Goal: Navigation & Orientation: Find specific page/section

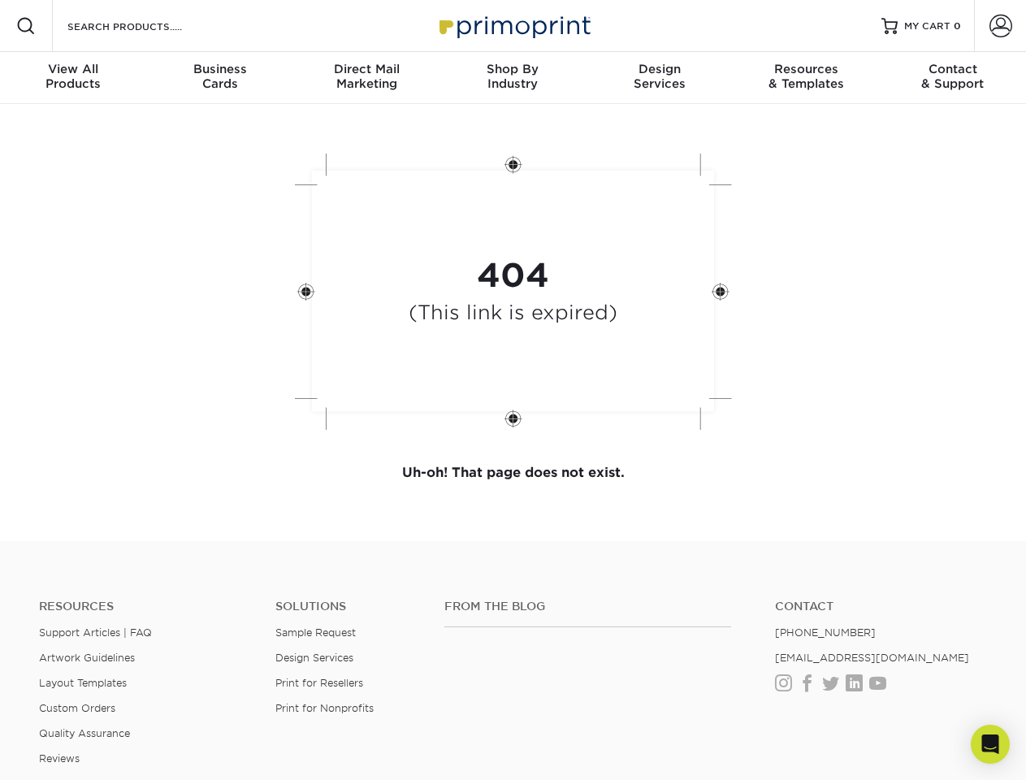
click at [513, 390] on div "404 (This link is expired)" at bounding box center [513, 293] width 487 height 301
click at [26, 26] on span at bounding box center [25, 25] width 19 height 19
click at [1000, 26] on span at bounding box center [1000, 26] width 23 height 23
click at [73, 78] on div "View All Products" at bounding box center [73, 76] width 146 height 29
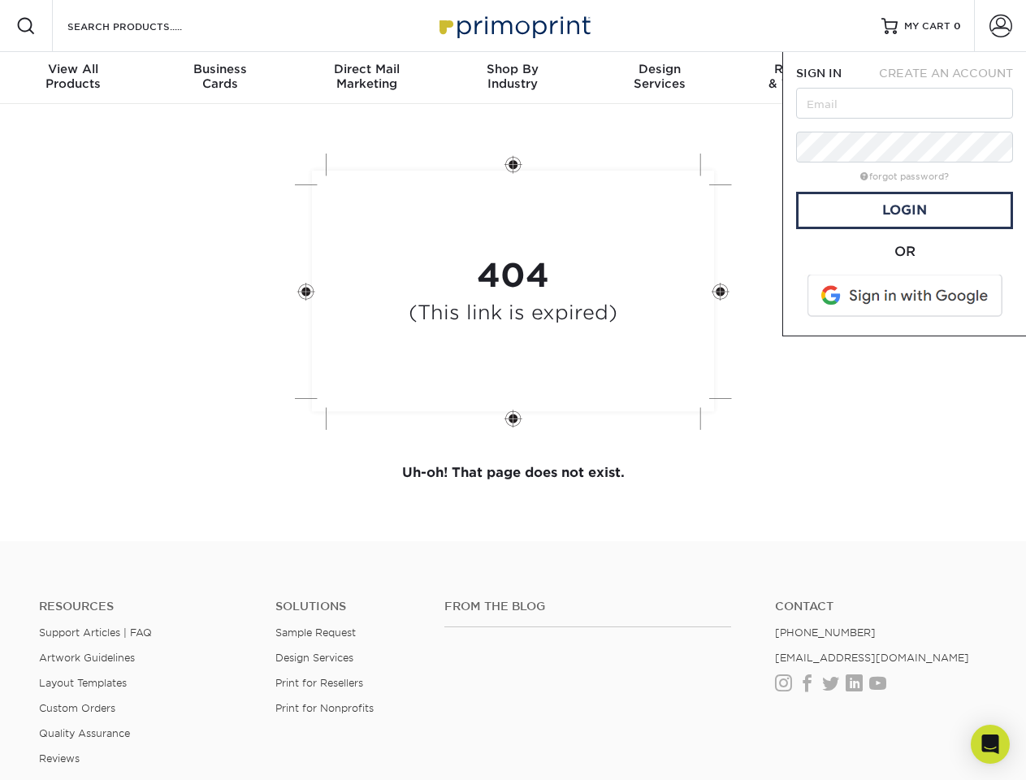
click at [219, 78] on div "Business Cards" at bounding box center [219, 76] width 146 height 29
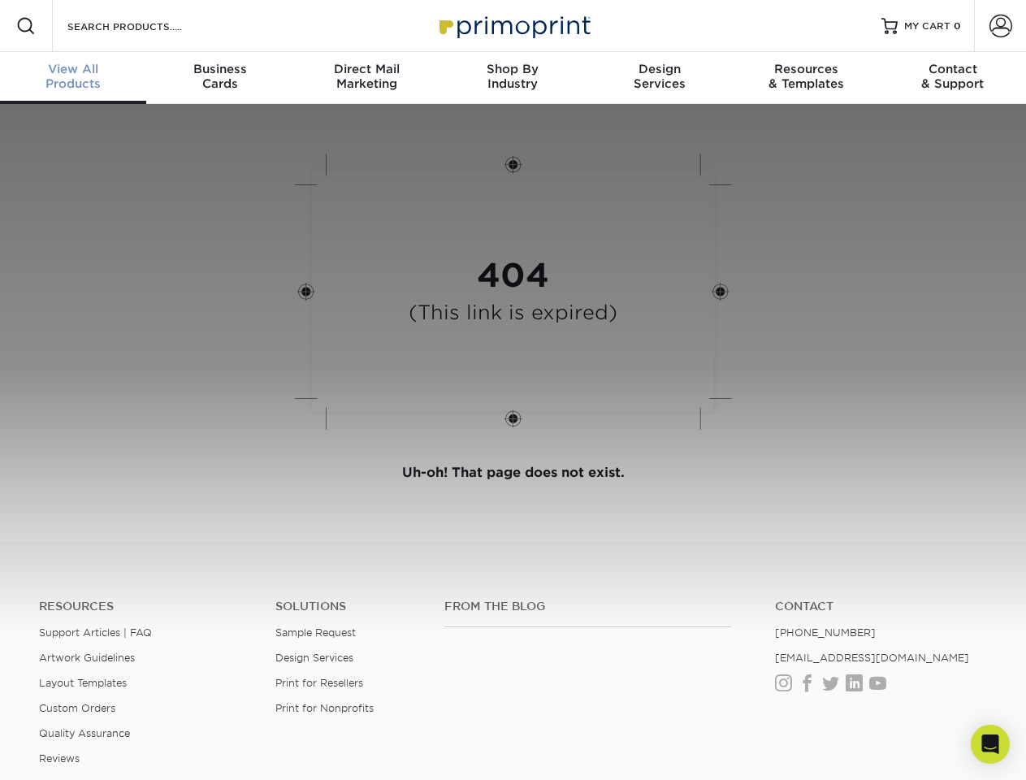
click at [366, 78] on div "Direct Mail Marketing" at bounding box center [366, 76] width 146 height 29
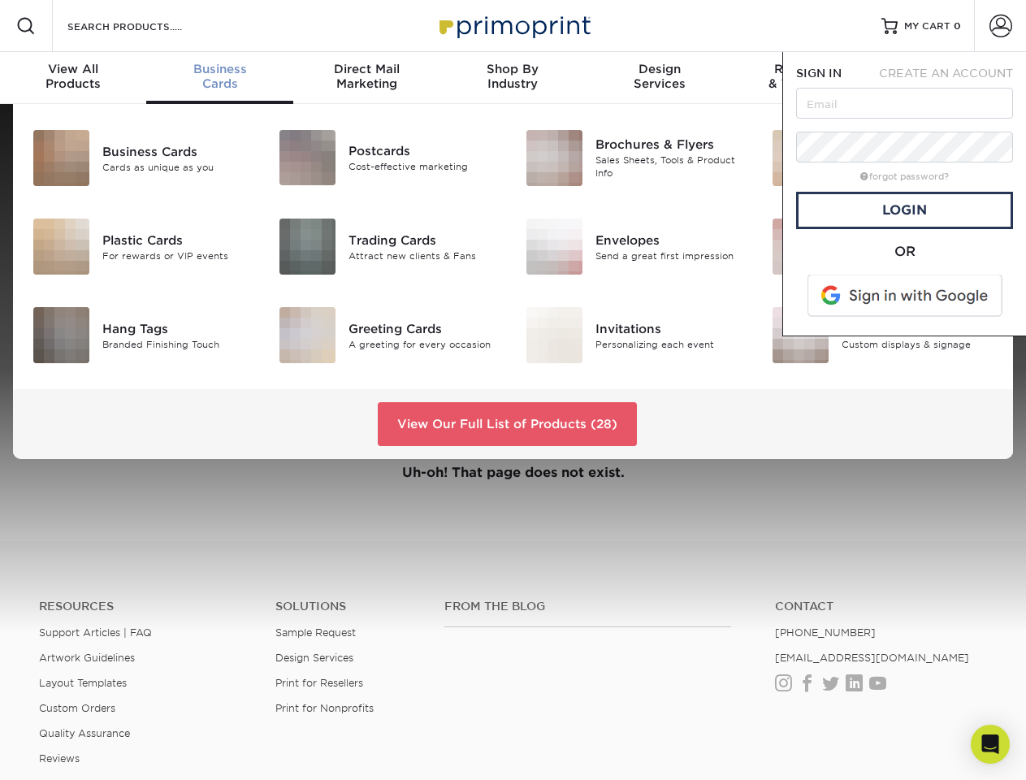
click at [513, 78] on div "Shop By Industry" at bounding box center [512, 76] width 146 height 29
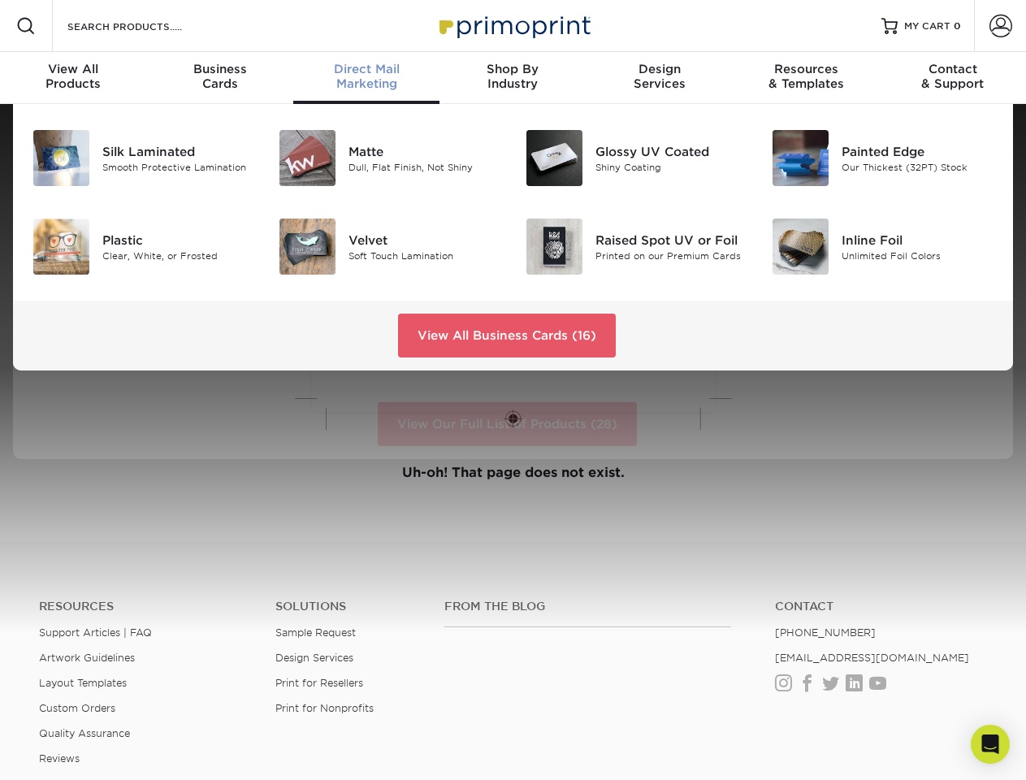
click at [660, 78] on div "Design Services" at bounding box center [659, 76] width 146 height 29
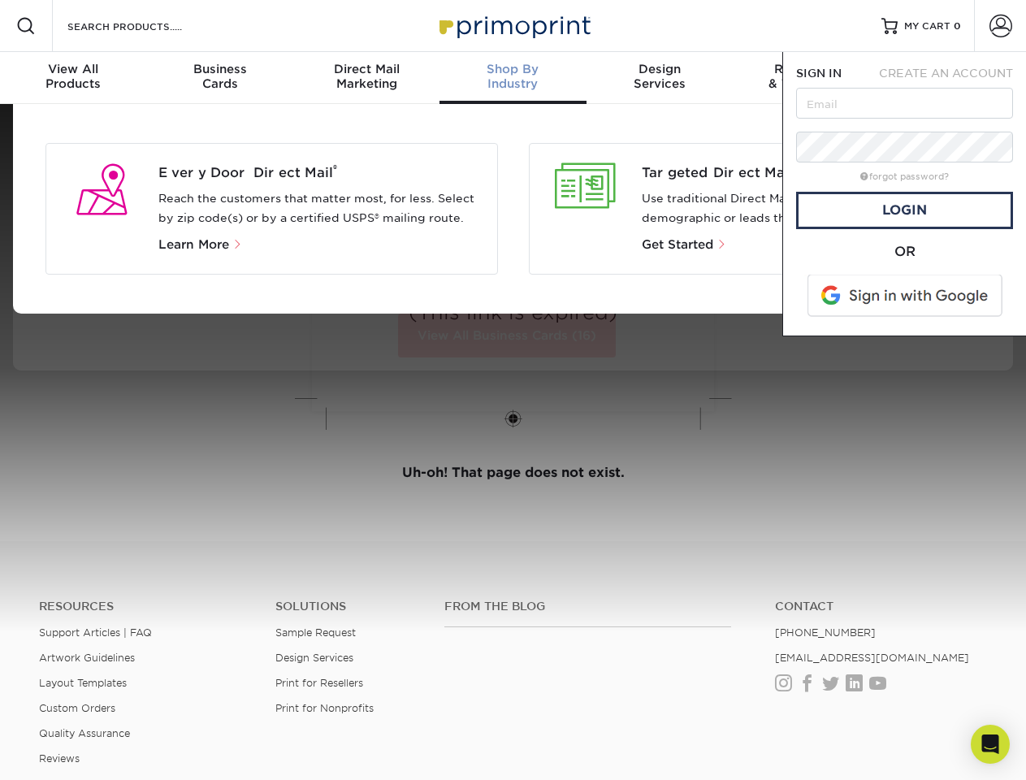
click at [806, 78] on span "SIGN IN" at bounding box center [818, 73] width 45 height 13
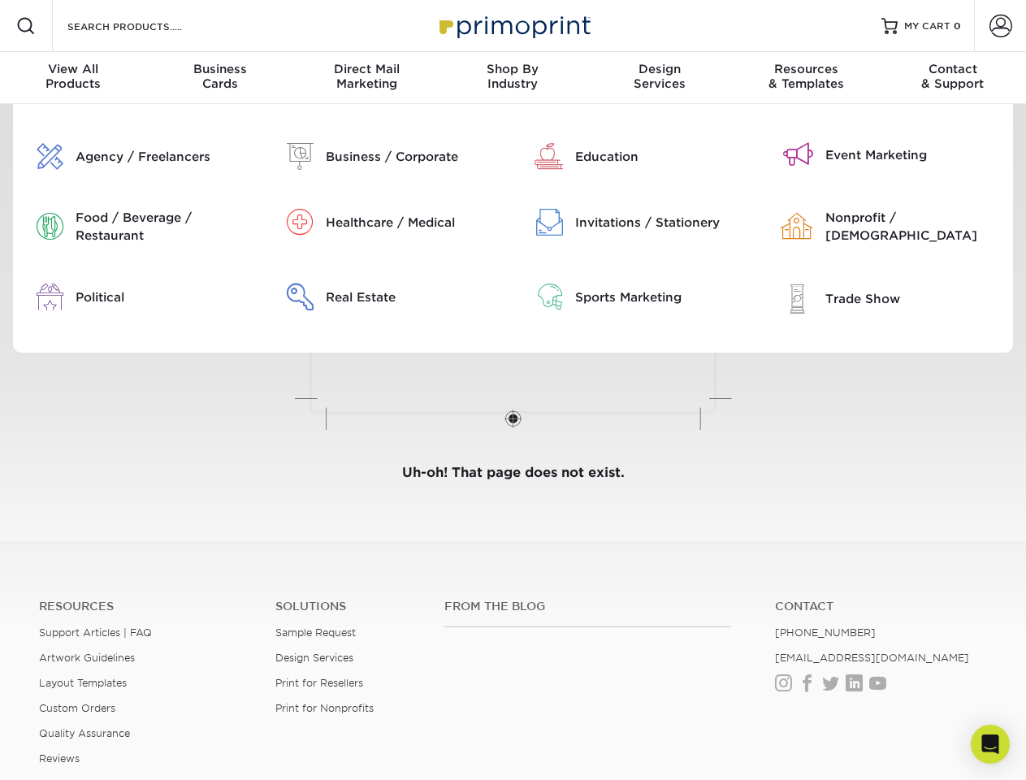
click at [953, 78] on div "Contact & Support" at bounding box center [953, 76] width 146 height 29
